Goal: Task Accomplishment & Management: Complete application form

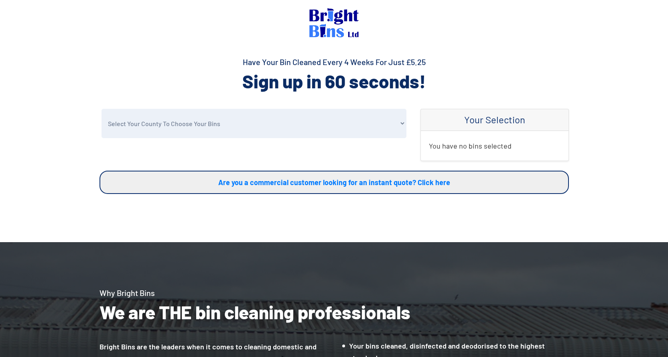
click at [167, 119] on select "Select Your County To Choose Your Bins Cheshire Conwy Denbighshire Flintshire S…" at bounding box center [254, 123] width 305 height 29
select select "Wrexham"
click at [102, 109] on select "Select Your County To Choose Your Bins Cheshire Conwy Denbighshire Flintshire S…" at bounding box center [254, 123] width 305 height 29
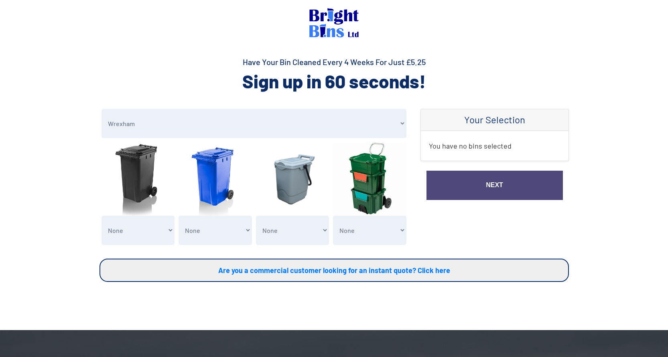
click at [140, 232] on select "None General Waste Bin - X1 (£5.25) General Waste Bin - X2 (£10.50) General Was…" at bounding box center [138, 229] width 73 height 29
select select "1"
click at [102, 215] on select "None General Waste Bin - X1 (£5.25) General Waste Bin - X2 (£10.50) General Was…" at bounding box center [138, 229] width 73 height 29
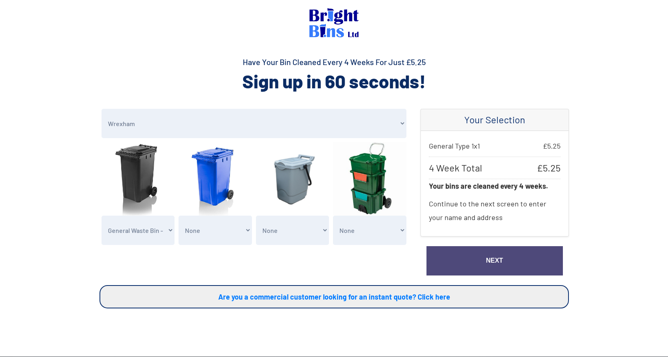
click at [470, 257] on link "Next" at bounding box center [495, 260] width 136 height 29
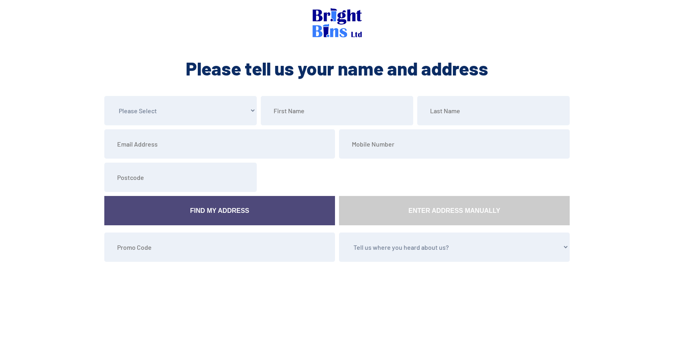
click at [178, 104] on select "Please Select Mr Mrs Miss Ms Dr Other" at bounding box center [180, 110] width 152 height 29
select select "Mrs"
click at [104, 96] on select "Please Select Mr Mrs Miss Ms Dr Other" at bounding box center [180, 110] width 152 height 29
click at [289, 108] on input "text" at bounding box center [337, 110] width 152 height 29
type input "Ann"
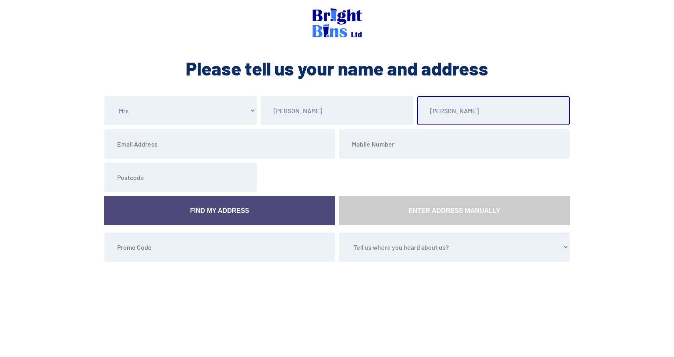
type input "Gannon"
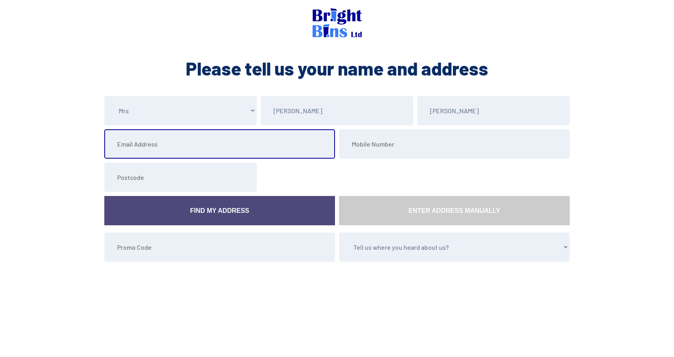
click at [134, 147] on input "email" at bounding box center [219, 143] width 231 height 29
type input "annegannon2@gmail.com"
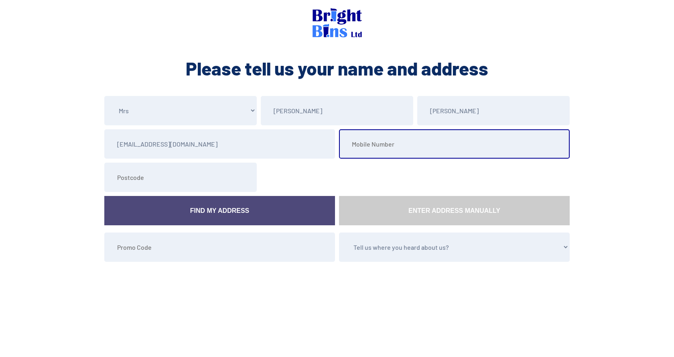
click at [358, 144] on input "tel" at bounding box center [454, 143] width 231 height 29
type input "07736702279"
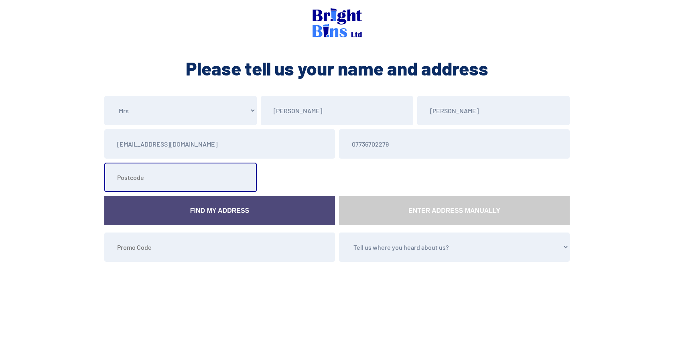
click at [138, 179] on input "text" at bounding box center [180, 177] width 152 height 29
type input "LL13 9AH"
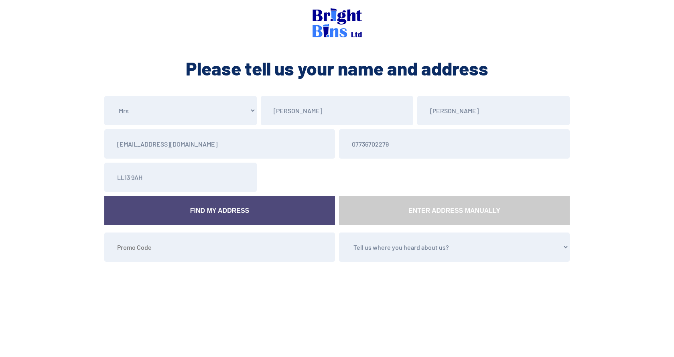
click at [180, 211] on link "Find My Address" at bounding box center [219, 210] width 231 height 29
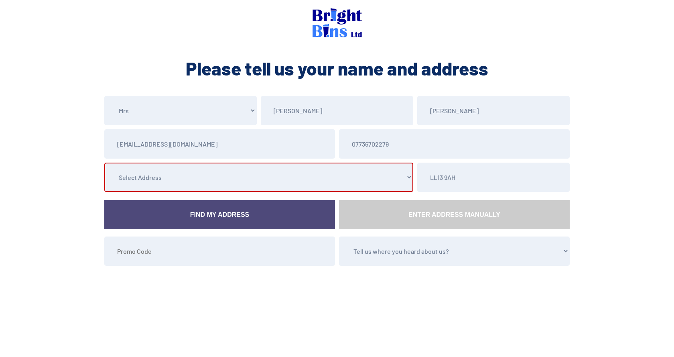
click at [187, 175] on select "Select Address 1 Smithfield Drive, , , , Holt, Wrexham, 6 Smithfield Drive, , ,…" at bounding box center [258, 177] width 309 height 29
select select "Wrexham"
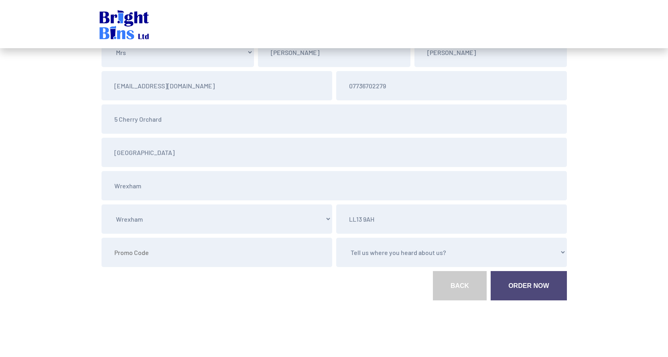
scroll to position [63, 0]
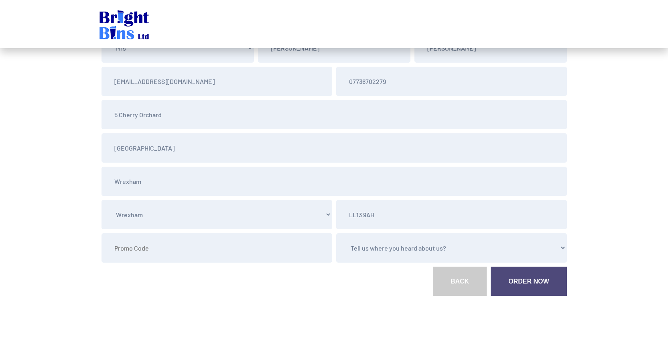
click at [376, 245] on select "Tell us where you heard about us? Word of Mouth Leaflet Sticker On Bin Spoke To…" at bounding box center [451, 247] width 231 height 29
select select "Leaflet"
click at [336, 233] on select "Tell us where you heard about us? Word of Mouth Leaflet Sticker On Bin Spoke To…" at bounding box center [451, 247] width 231 height 29
click at [526, 280] on link "Order Now" at bounding box center [529, 280] width 76 height 29
